Goal: Use online tool/utility: Utilize a website feature to perform a specific function

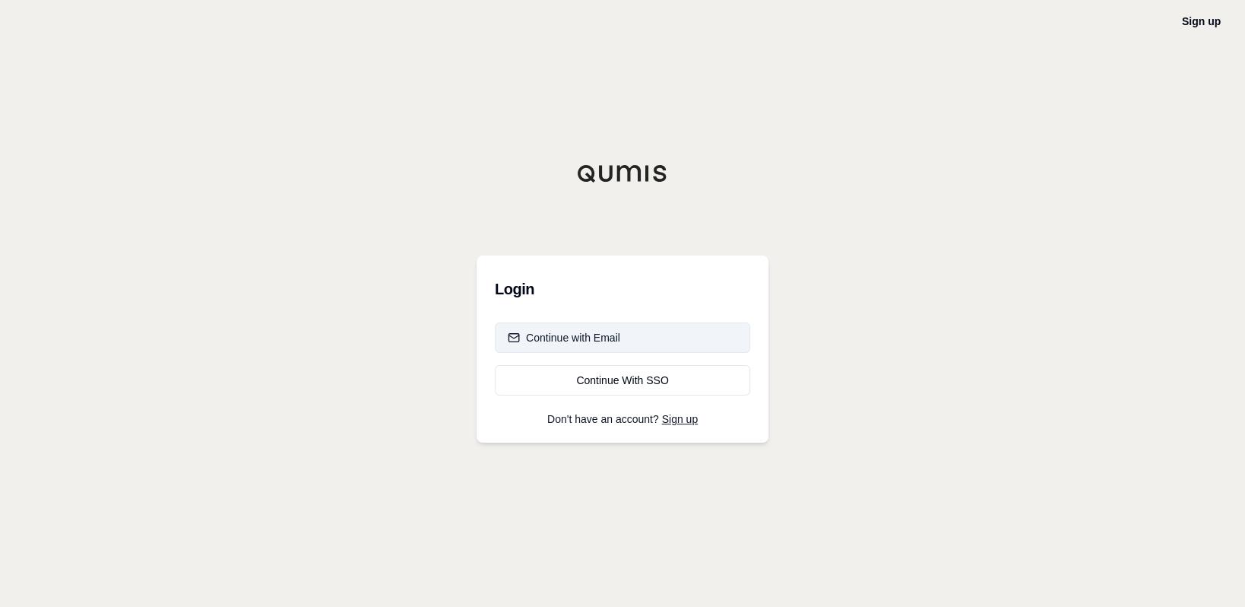
click at [642, 335] on button "Continue with Email" at bounding box center [622, 337] width 255 height 30
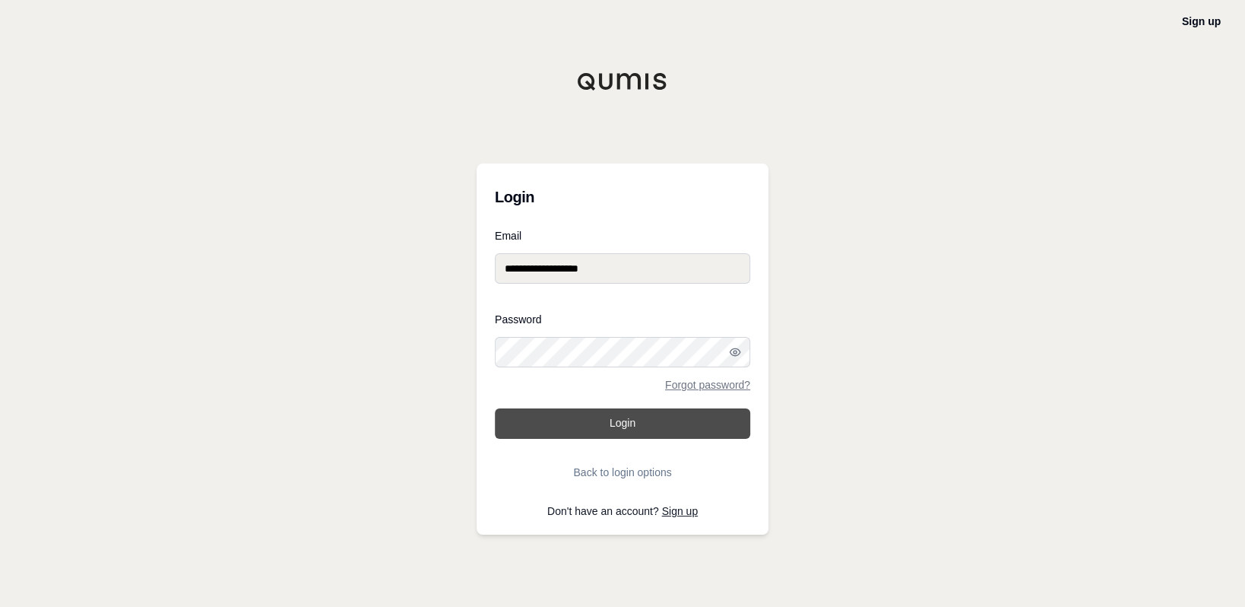
click at [610, 420] on button "Login" at bounding box center [622, 423] width 255 height 30
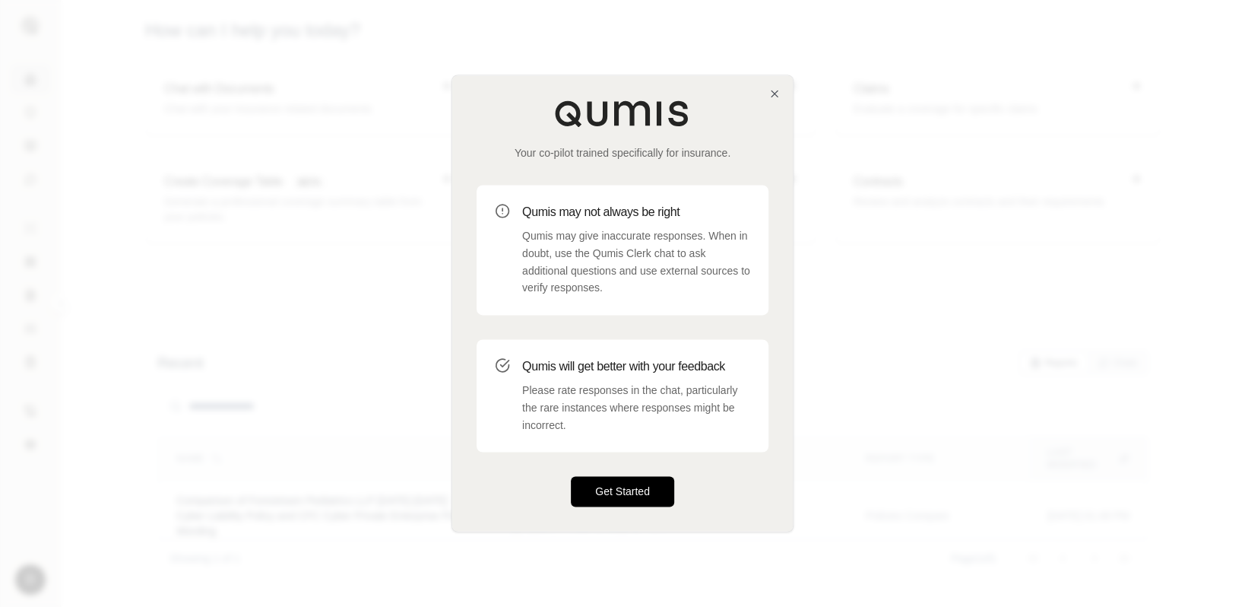
click at [647, 491] on button "Get Started" at bounding box center [622, 492] width 103 height 30
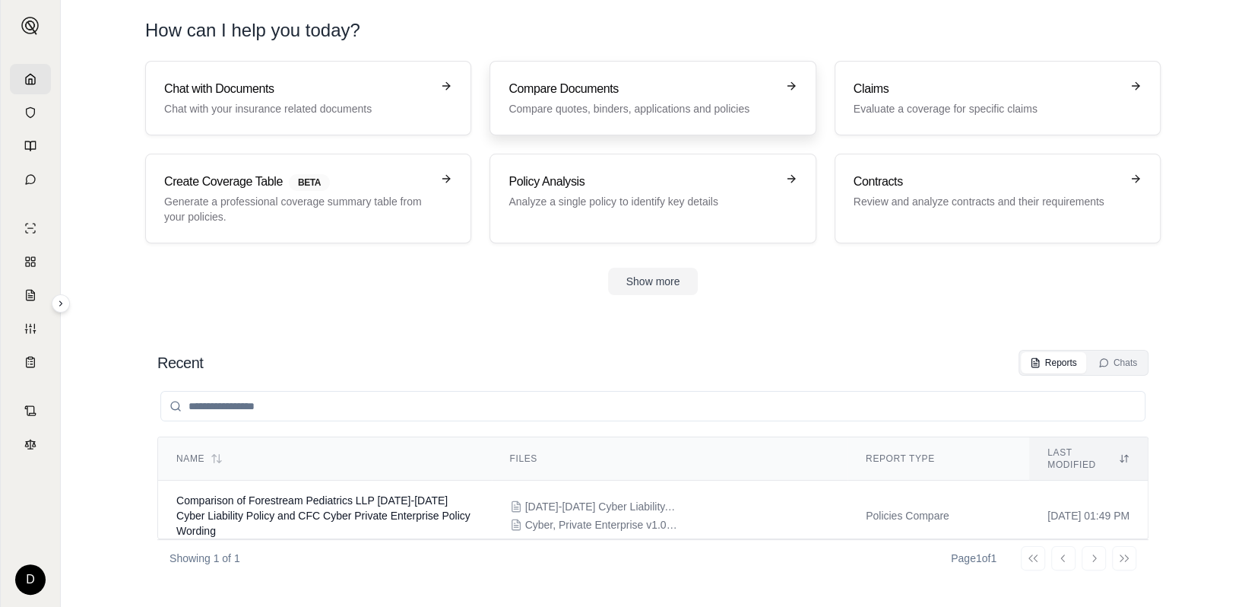
click at [657, 94] on h3 "Compare Documents" at bounding box center [642, 89] width 267 height 18
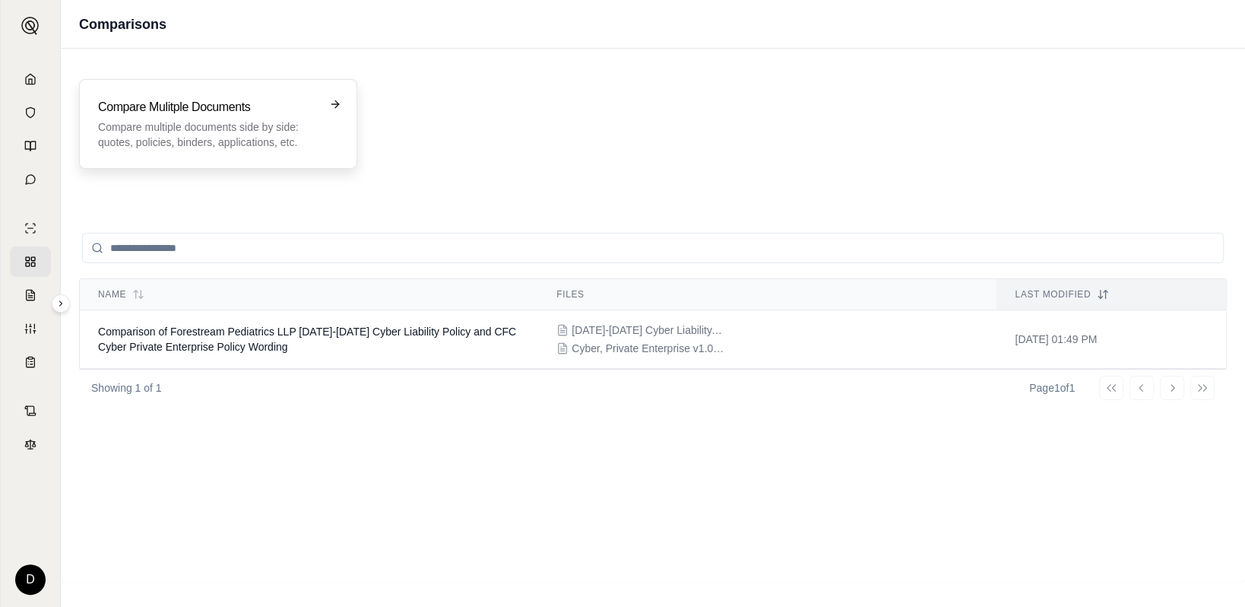
click at [272, 122] on p "Compare multiple documents side by side: quotes, policies, binders, application…" at bounding box center [207, 134] width 219 height 30
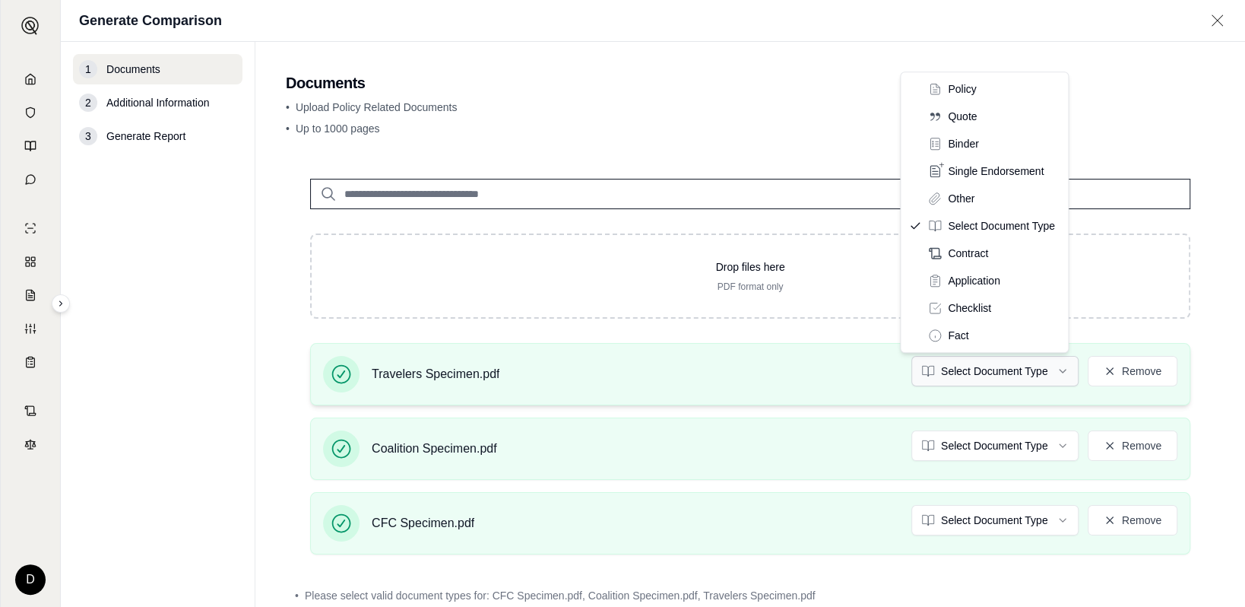
click at [1054, 371] on html "D Generate Comparison 1 Documents 2 Additional Information 3 Generate Report Do…" at bounding box center [622, 303] width 1245 height 607
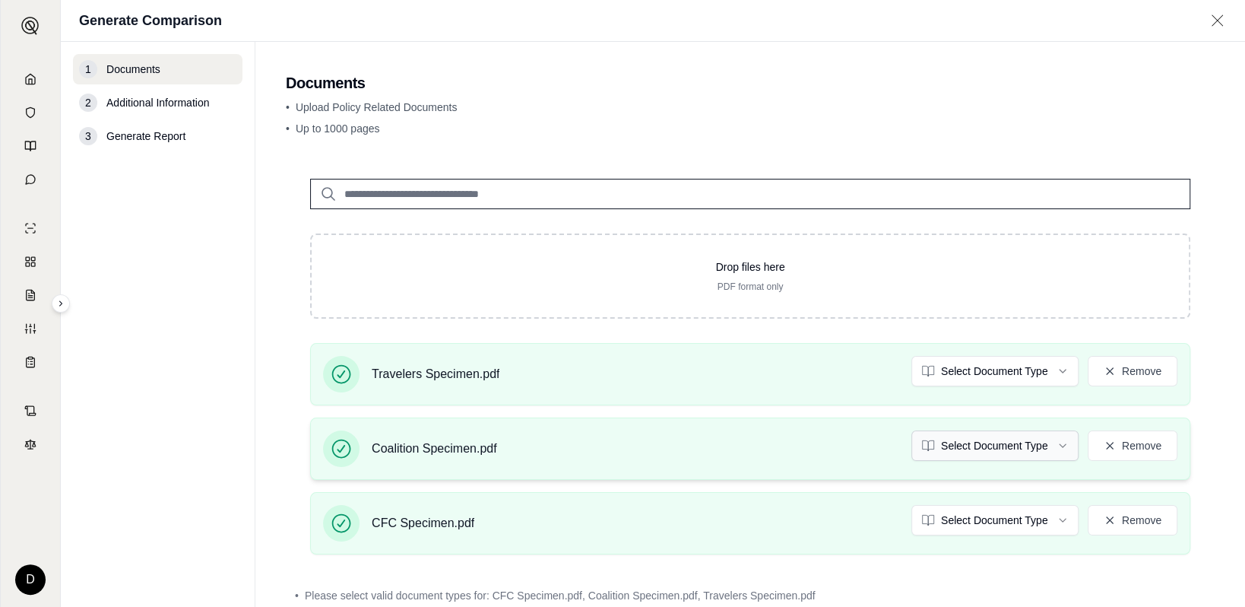
click at [1050, 449] on html "D Generate Comparison 1 Documents 2 Additional Information 3 Generate Report Do…" at bounding box center [622, 303] width 1245 height 607
click at [1023, 518] on html "Document type updated successfully D Generate Comparison 1 Documents 2 Addition…" at bounding box center [622, 303] width 1245 height 607
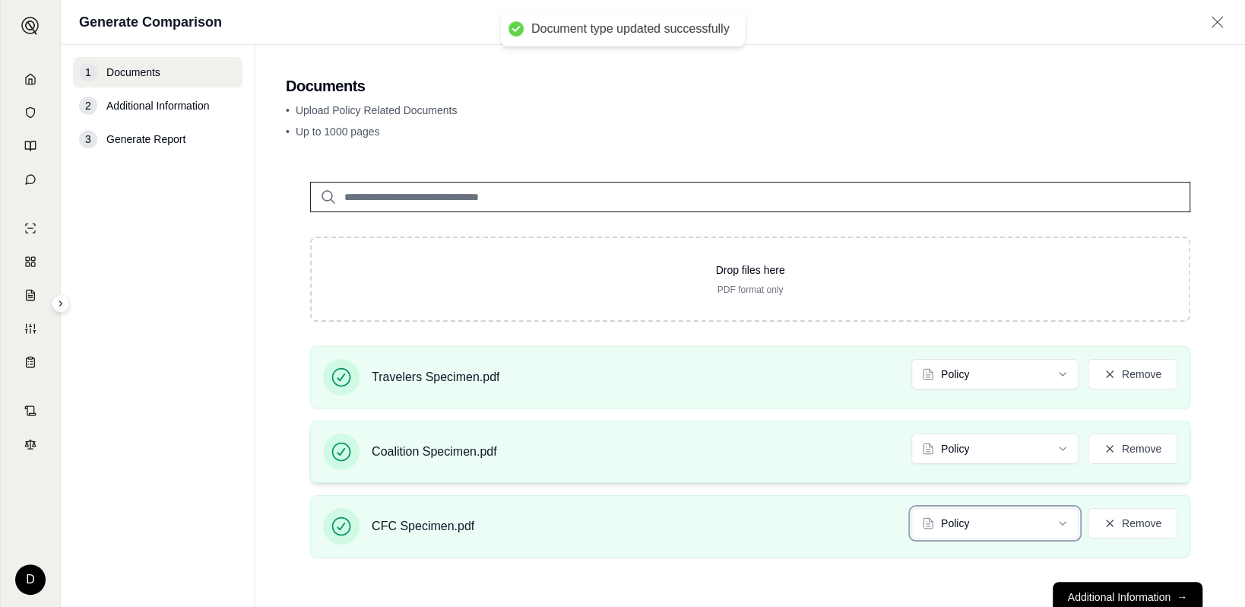
scroll to position [46, 0]
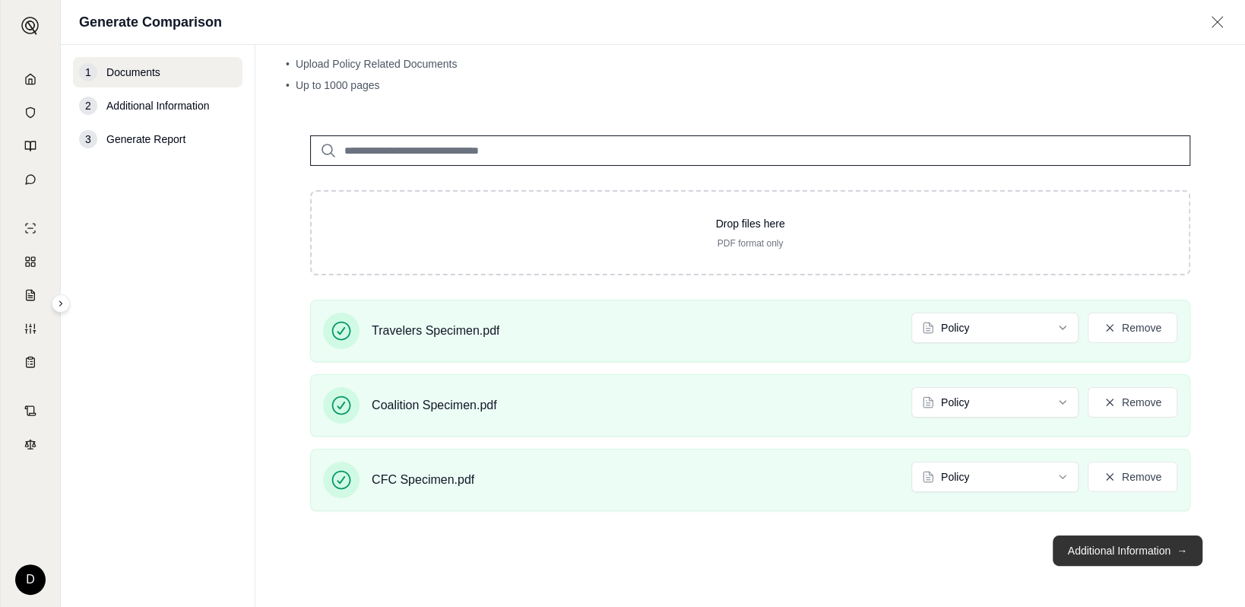
click at [1093, 546] on button "Additional Information →" at bounding box center [1128, 550] width 150 height 30
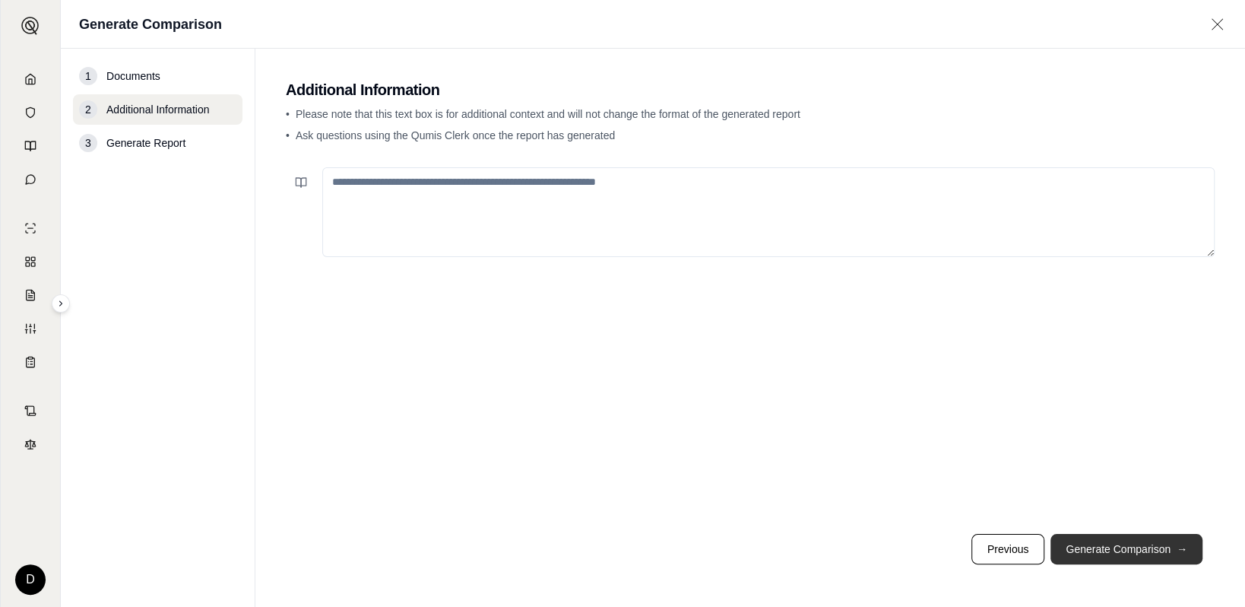
scroll to position [0, 0]
click at [1117, 543] on button "Generate Comparison →" at bounding box center [1127, 549] width 152 height 30
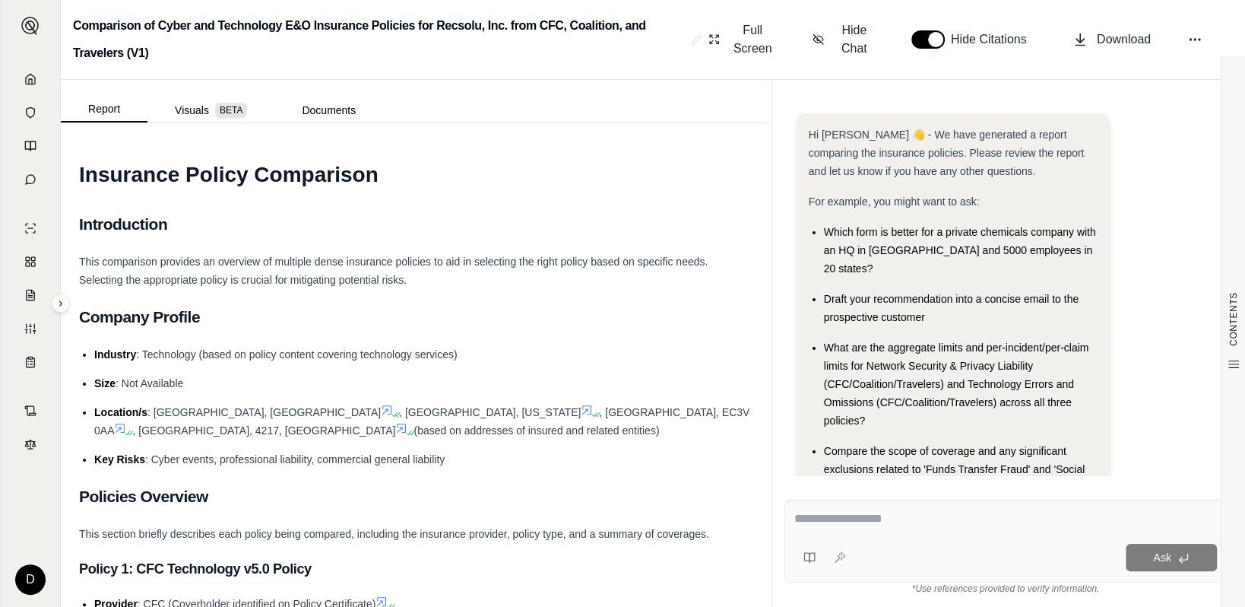
scroll to position [68, 0]
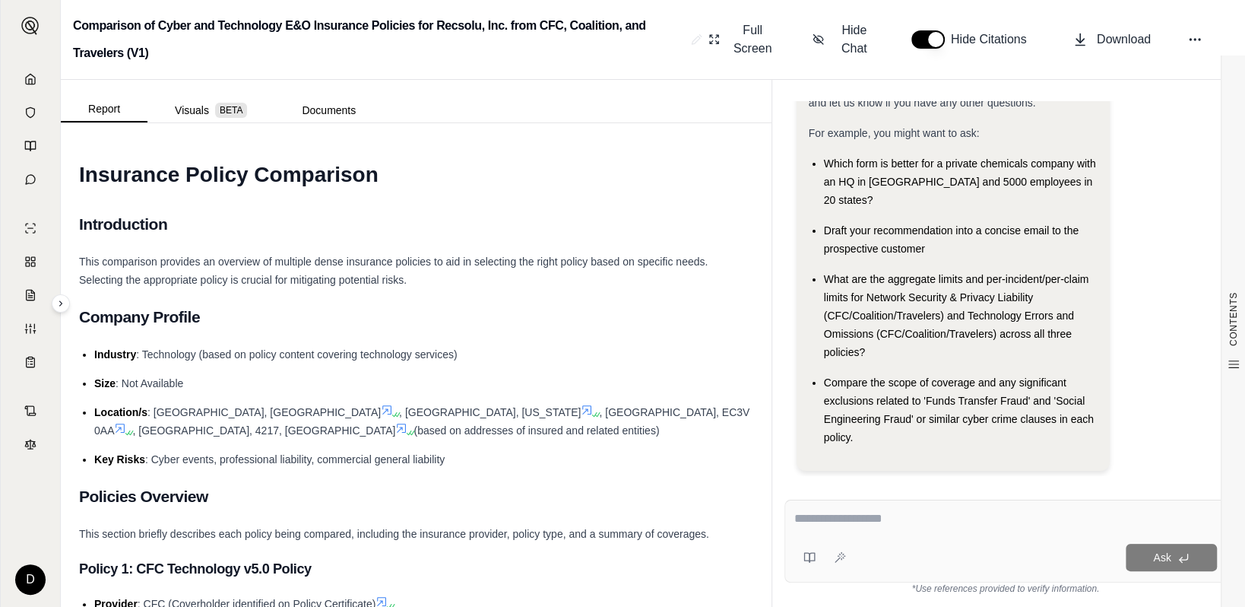
drag, startPoint x: 841, startPoint y: 518, endPoint x: 806, endPoint y: 509, distance: 36.3
click at [840, 518] on textarea at bounding box center [1005, 518] width 423 height 18
paste textarea "**********"
type textarea "**********"
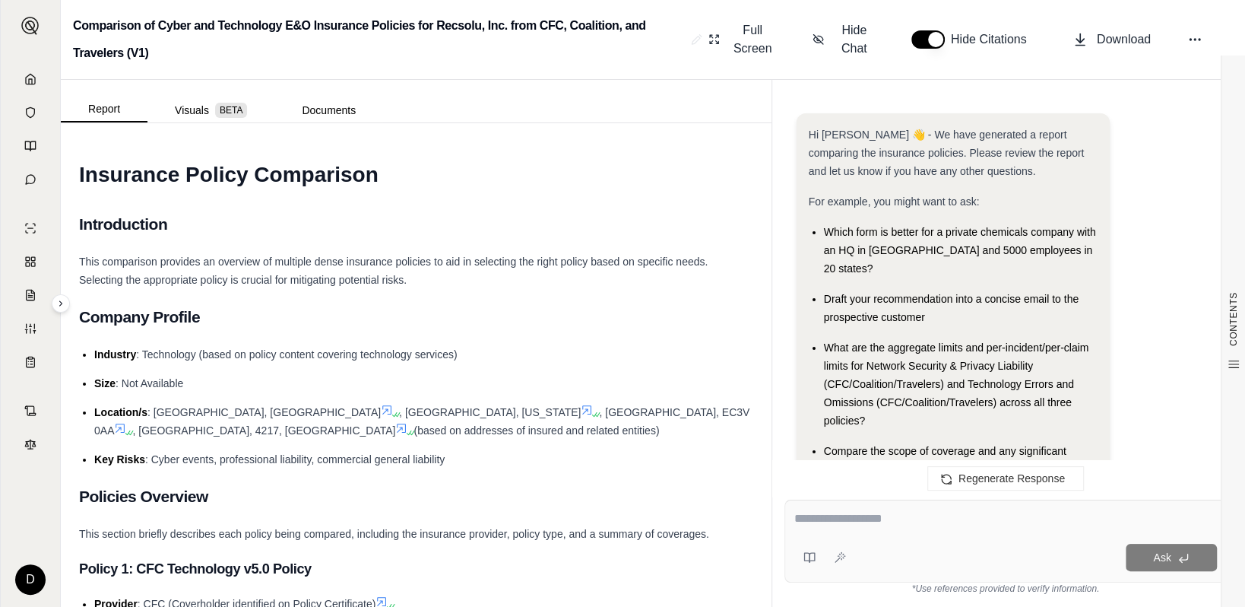
scroll to position [3436, 0]
